Goal: Transaction & Acquisition: Purchase product/service

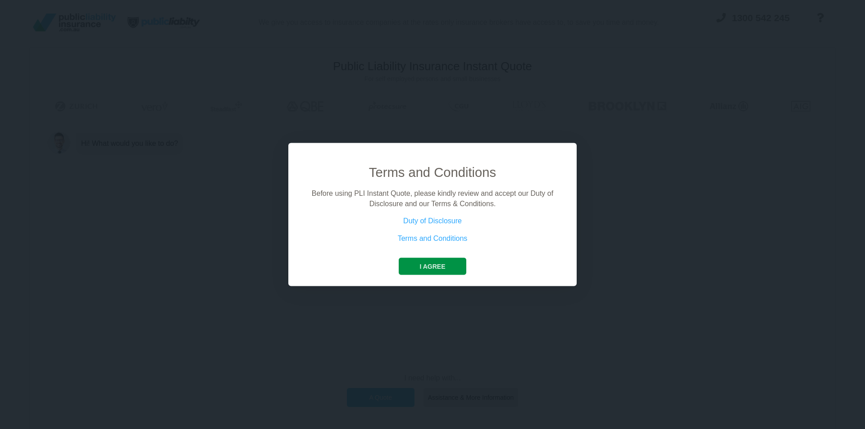
click at [437, 269] on button "I agree" at bounding box center [432, 266] width 67 height 17
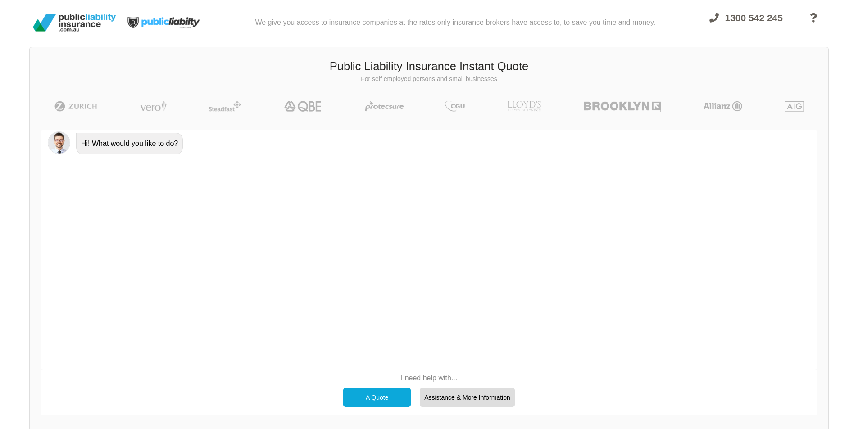
click at [385, 397] on div "A Quote" at bounding box center [377, 397] width 68 height 19
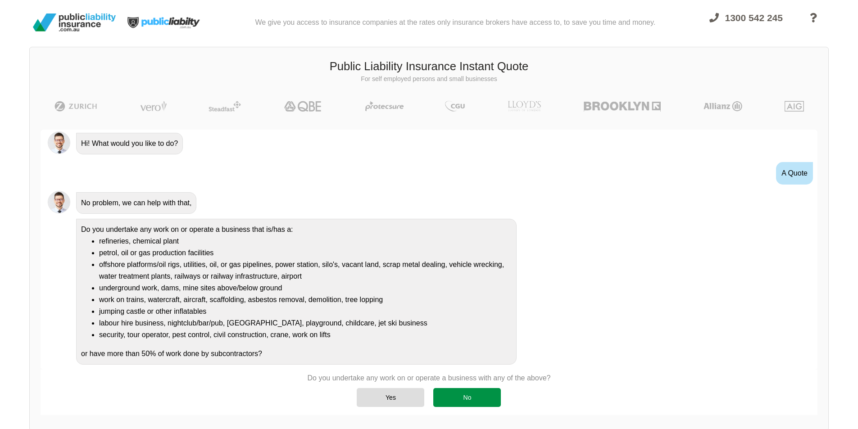
click at [465, 403] on div "No" at bounding box center [467, 397] width 68 height 19
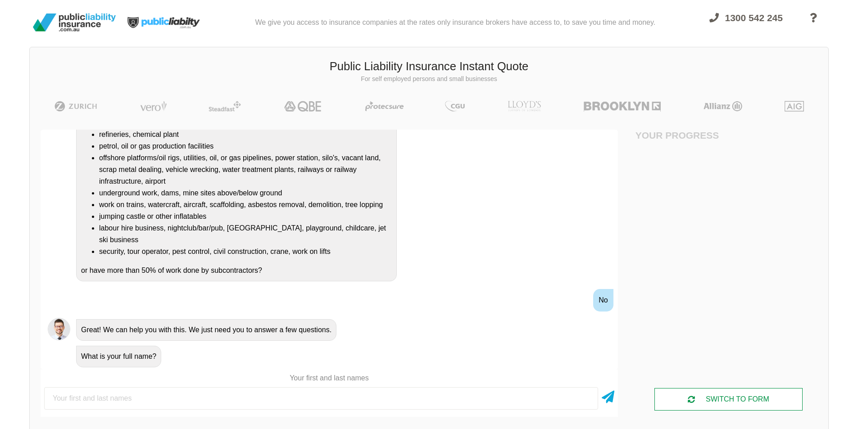
click at [705, 396] on div "SWITCH TO FORM" at bounding box center [728, 399] width 148 height 23
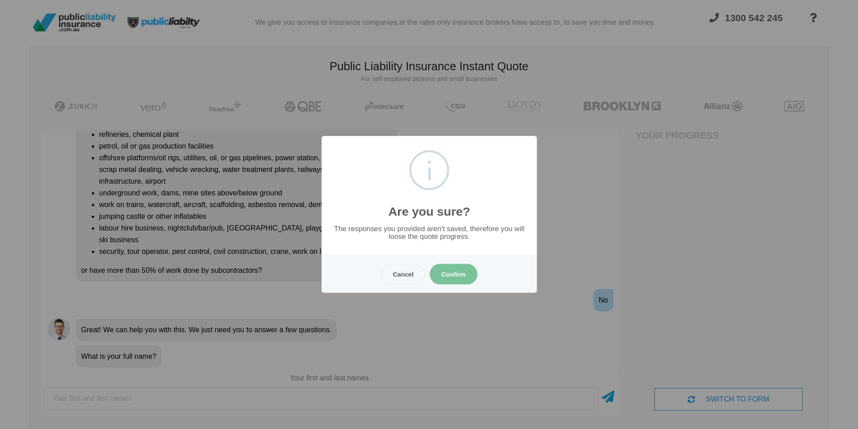
click at [446, 269] on button "Confirm" at bounding box center [454, 274] width 48 height 21
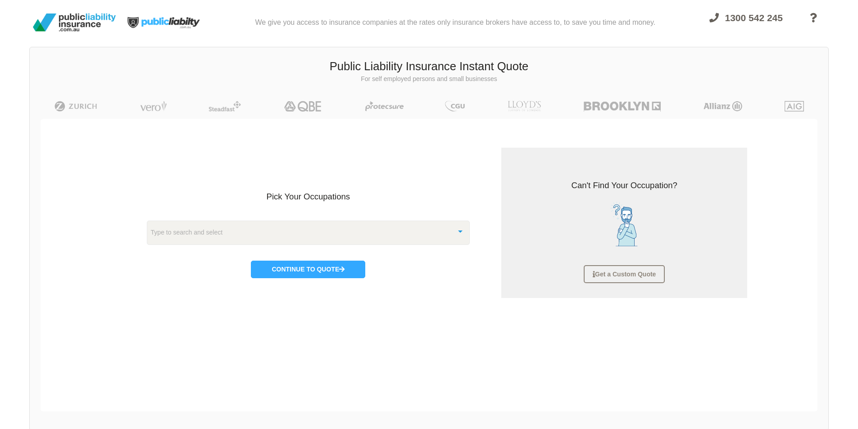
scroll to position [23, 0]
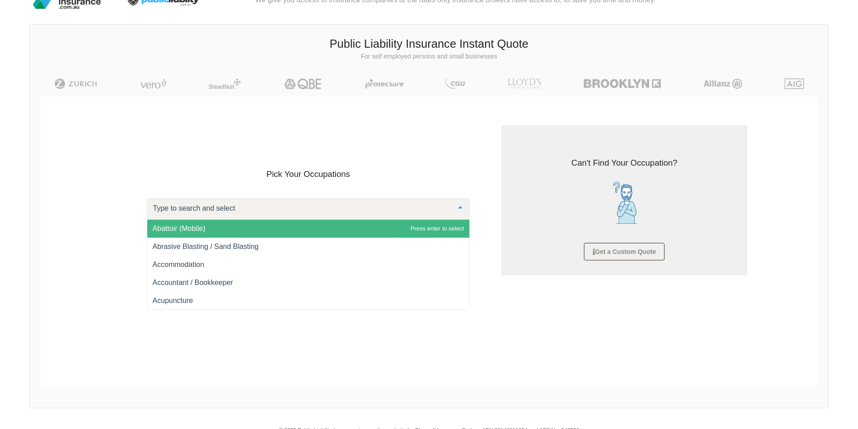
click at [407, 217] on div at bounding box center [308, 209] width 323 height 22
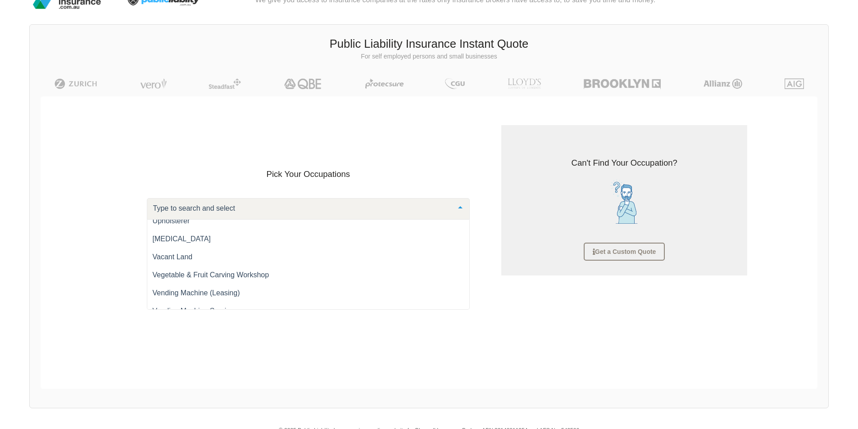
scroll to position [12388, 0]
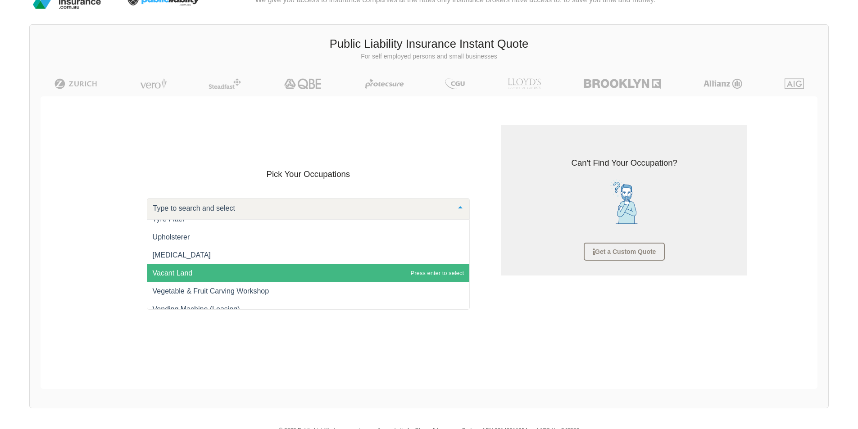
click at [346, 276] on span "Vacant Land" at bounding box center [308, 273] width 322 height 18
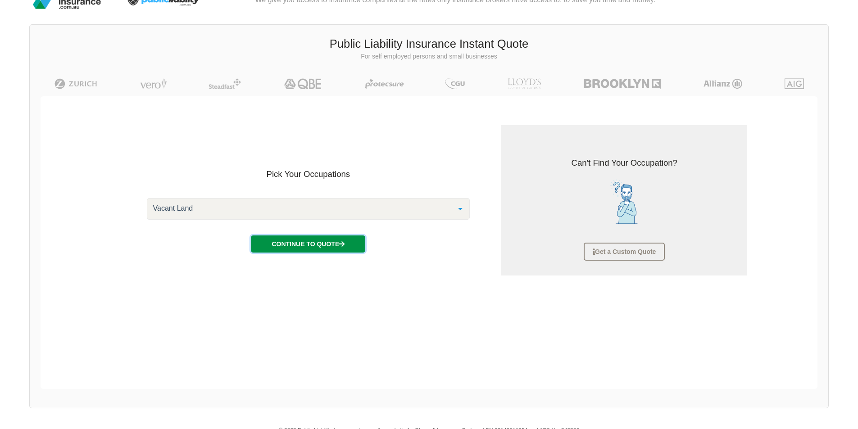
click at [329, 245] on button "Continue to Quote" at bounding box center [308, 244] width 114 height 17
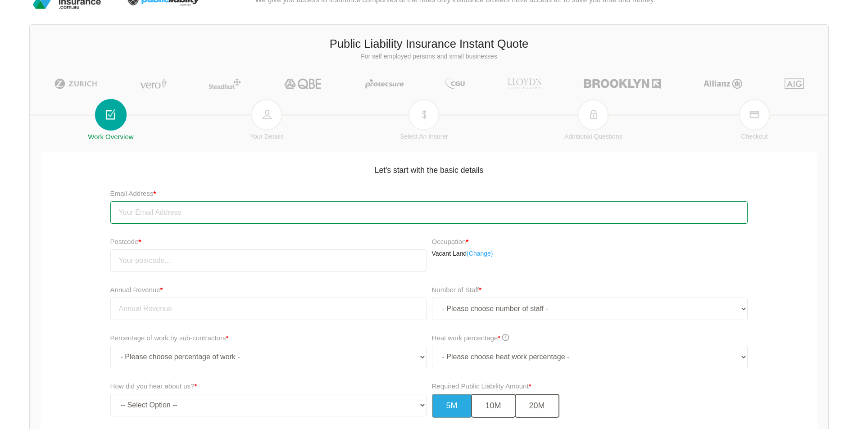
click at [340, 216] on input "email" at bounding box center [429, 212] width 638 height 23
type input "[EMAIL_ADDRESS][DOMAIN_NAME]"
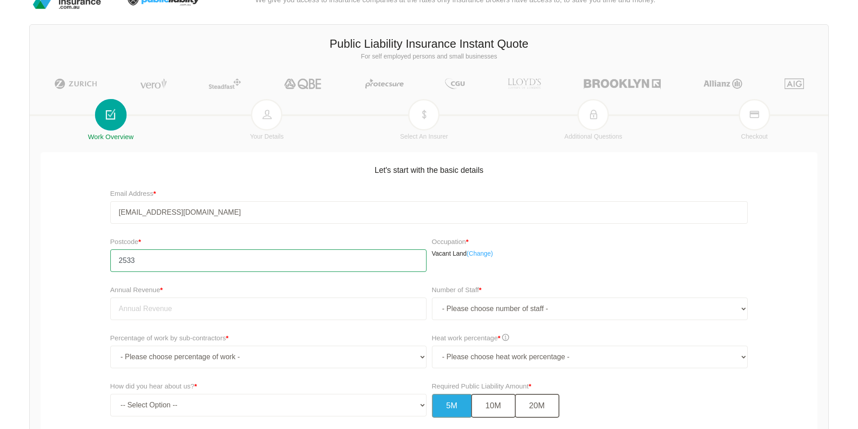
type input "2533"
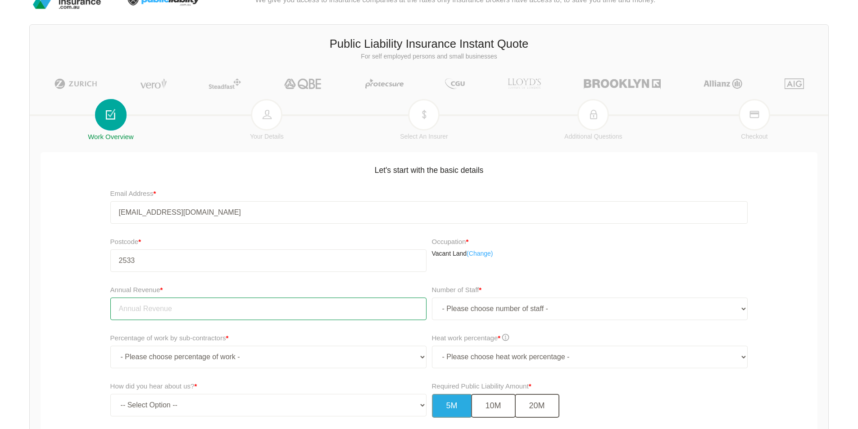
click at [263, 311] on input "tel" at bounding box center [268, 309] width 316 height 23
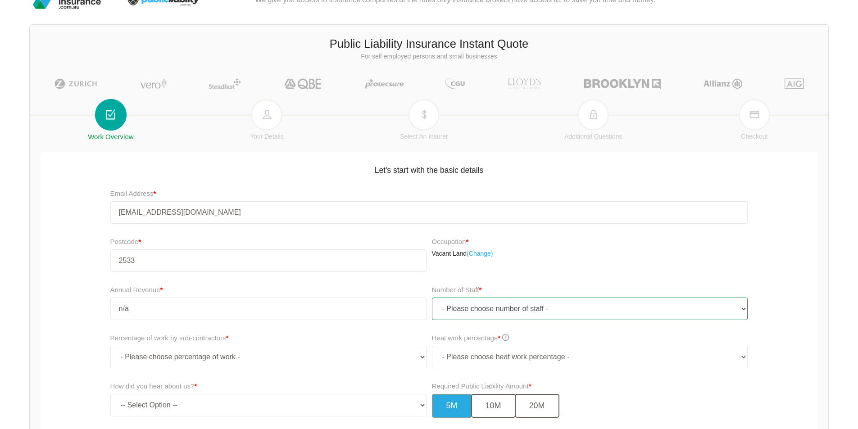
type input "0.00"
click at [561, 303] on select "- Please choose number of staff - 1 2 3 4 5 6 7 8 9 10 11+" at bounding box center [590, 309] width 316 height 23
select select "1"
click at [432, 298] on select "- Please choose number of staff - 1 2 3 4 5 6 7 8 9 10 11+" at bounding box center [590, 309] width 316 height 23
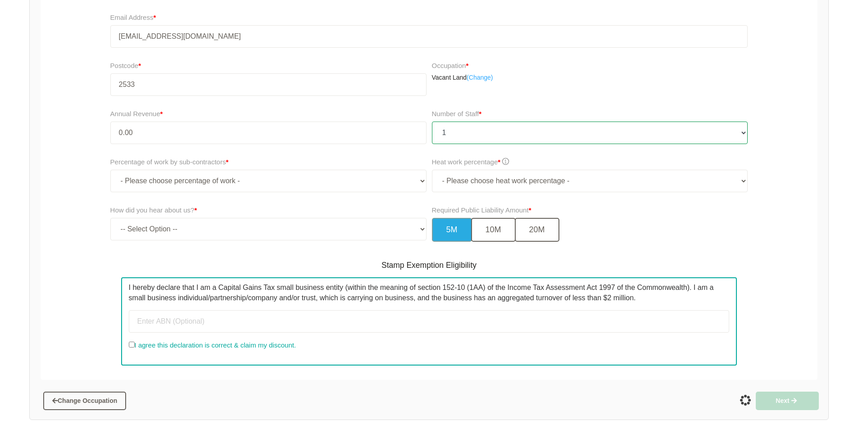
scroll to position [203, 0]
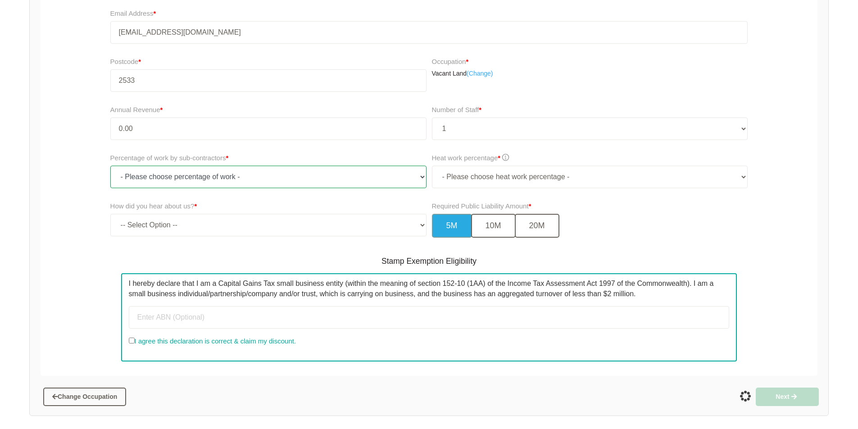
click at [420, 177] on select "- Please choose percentage of work - 0% 0 to 9.99% 10% to 19.99% 20% to 29.99% …" at bounding box center [268, 177] width 316 height 23
select select "0"
click at [110, 166] on select "- Please choose percentage of work - 0% 0 to 9.99% 10% to 19.99% 20% to 29.99% …" at bounding box center [268, 177] width 316 height 23
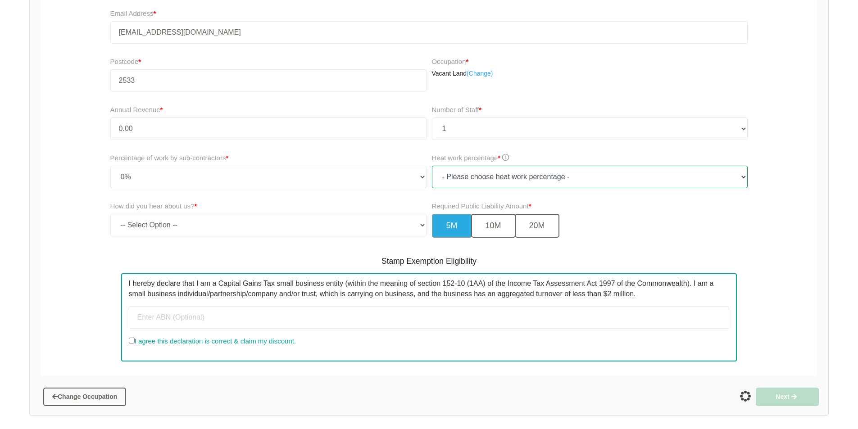
click at [637, 180] on select "- Please choose heat work percentage - 0% 0 to 5% Above 5%" at bounding box center [590, 177] width 316 height 23
select select "0"
click at [432, 166] on select "- Please choose heat work percentage - 0% 0 to 5% Above 5%" at bounding box center [590, 177] width 316 height 23
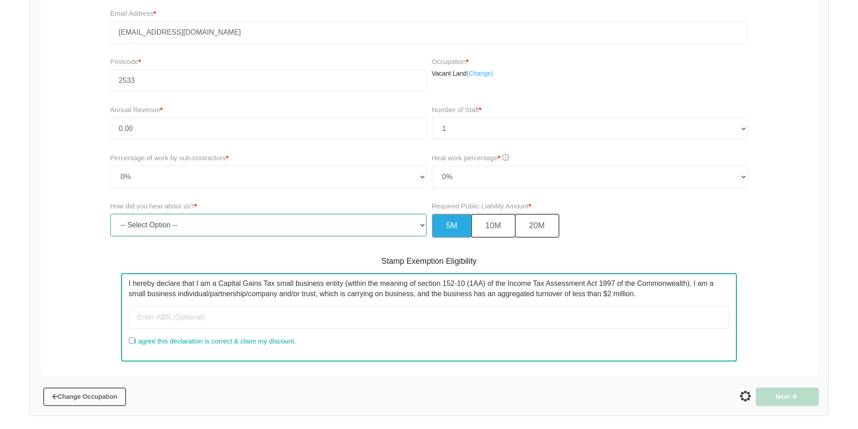
click at [417, 226] on select "-- Select Option -- TV Commercial Google Search Bing Search Referred by Someone…" at bounding box center [268, 225] width 316 height 23
select select "other"
click at [110, 214] on select "-- Select Option -- TV Commercial Google Search Bing Search Referred by Someone…" at bounding box center [268, 225] width 316 height 23
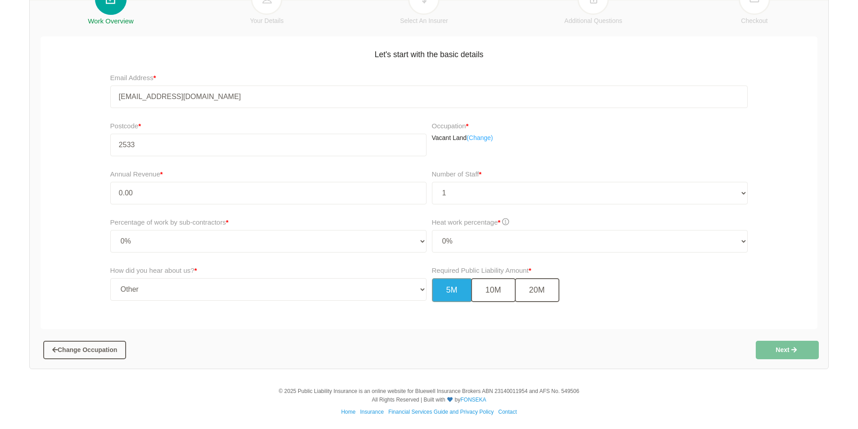
click at [540, 218] on div "Heat work percentage * - Please choose heat work percentage - 0% 0 to 5% Above …" at bounding box center [590, 235] width 316 height 36
click at [540, 292] on button "20M" at bounding box center [537, 290] width 45 height 24
click at [772, 351] on button "Next" at bounding box center [787, 350] width 63 height 18
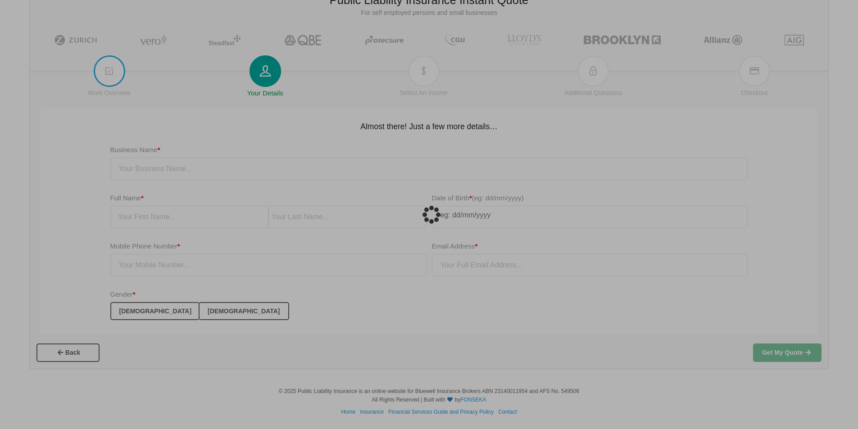
scroll to position [23, 0]
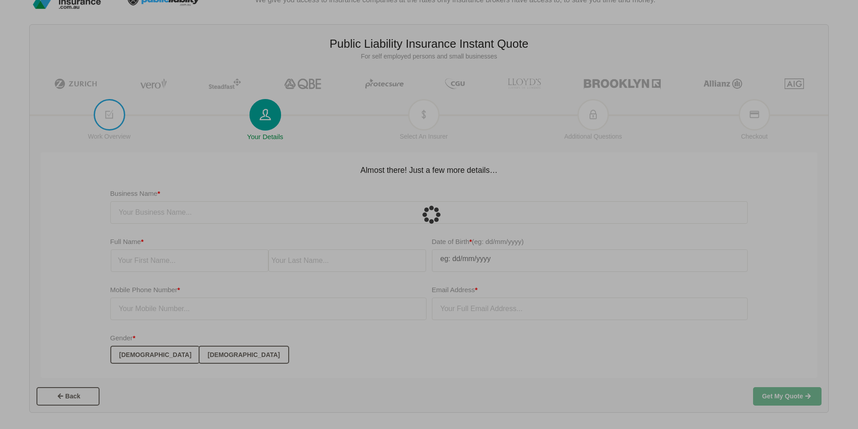
type input "[EMAIL_ADDRESS][DOMAIN_NAME]"
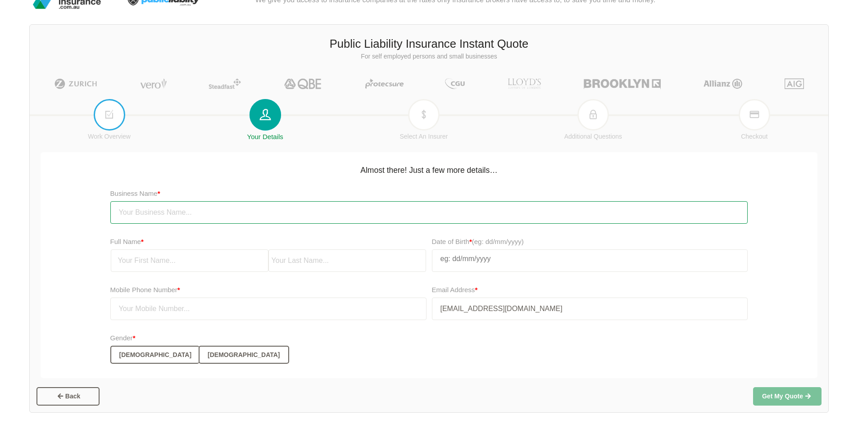
click at [331, 212] on input "text" at bounding box center [429, 212] width 638 height 23
type input "n/a"
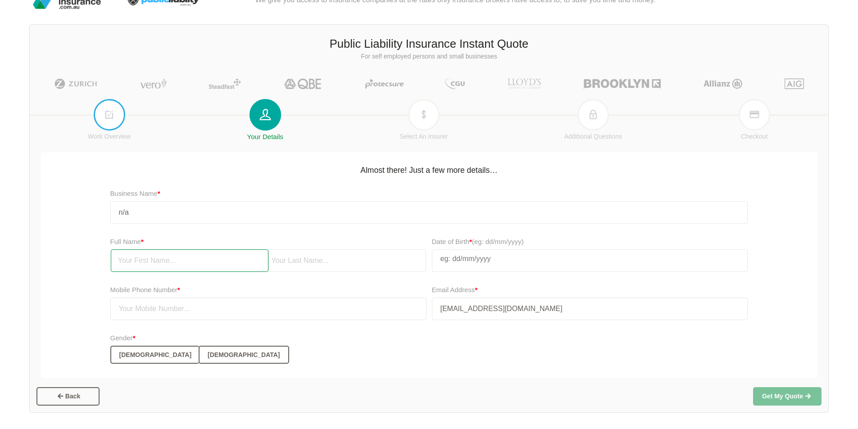
click at [191, 256] on input "text" at bounding box center [190, 260] width 158 height 23
type input "[MEDICAL_DATA]"
type input "[PERSON_NAME]"
select select "8"
select select "2007"
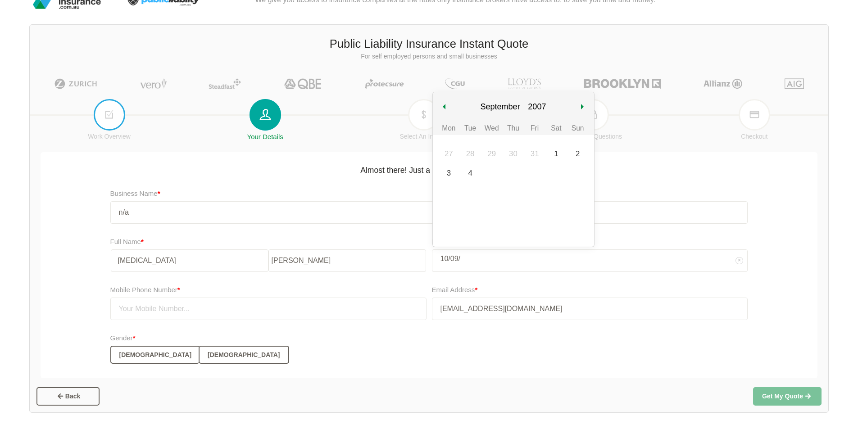
type input "10/09/1"
select select "1"
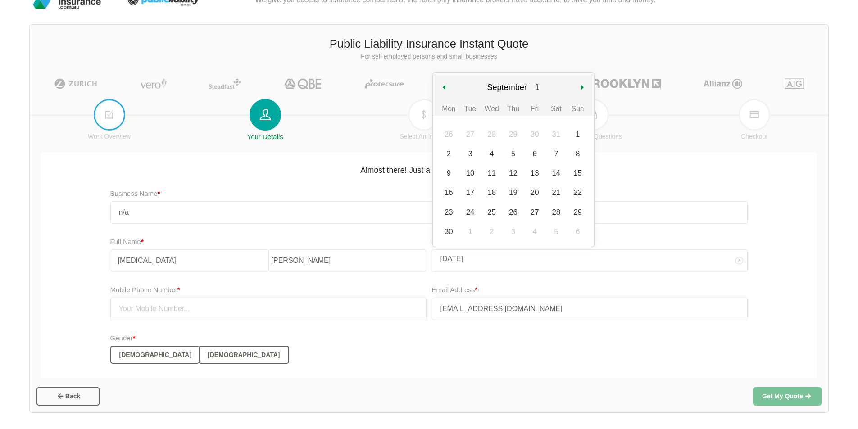
type input "10/09/198"
select select "198"
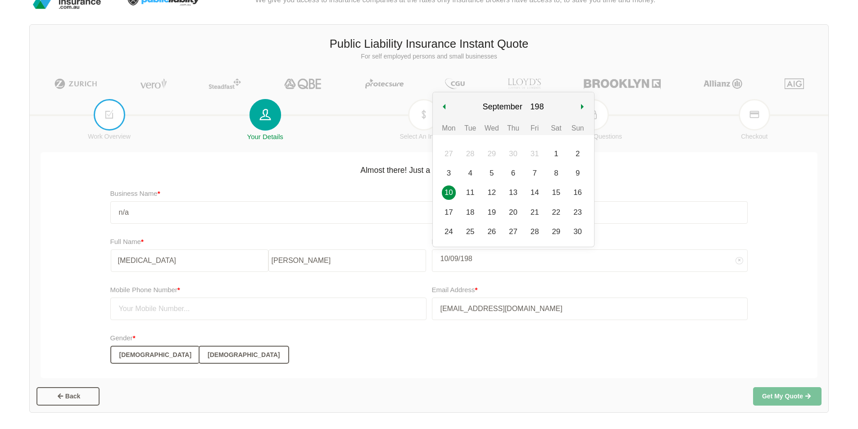
type input "[DATE]"
select select "1982"
type input "[DATE]"
click at [534, 174] on div "10" at bounding box center [535, 173] width 14 height 14
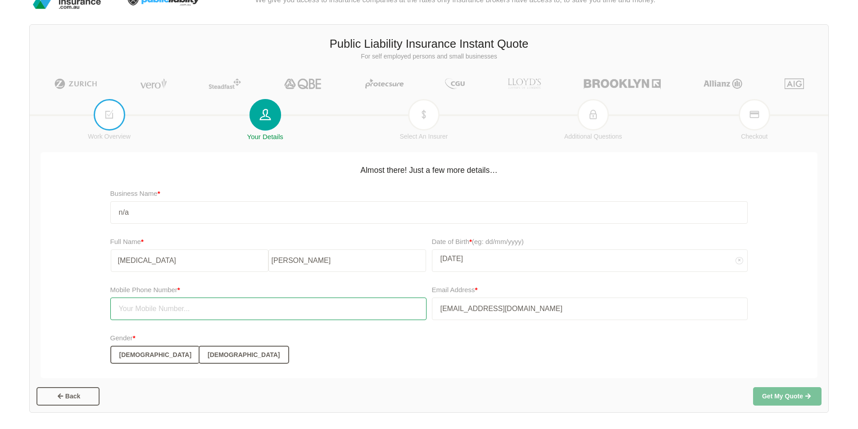
click at [154, 314] on input "text" at bounding box center [268, 309] width 316 height 23
type input "0421705889"
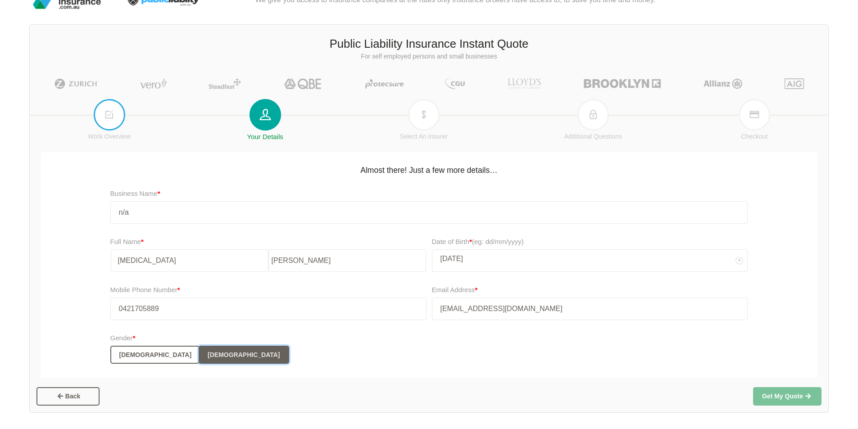
click at [199, 359] on button "[DEMOGRAPHIC_DATA]" at bounding box center [244, 355] width 90 height 18
click at [782, 396] on button "Get My Quote" at bounding box center [787, 396] width 68 height 18
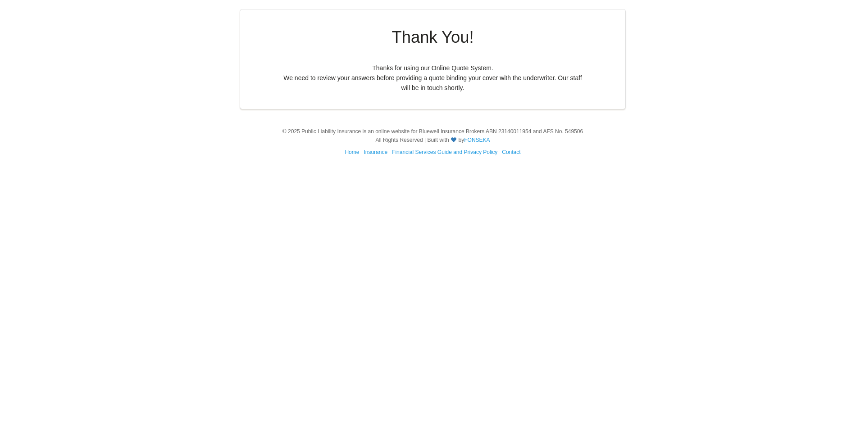
scroll to position [0, 0]
